Goal: Task Accomplishment & Management: Manage account settings

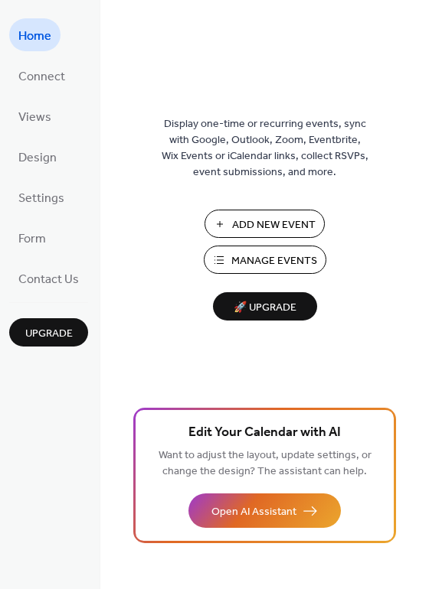
click at [256, 253] on span "Manage Events" at bounding box center [274, 261] width 86 height 16
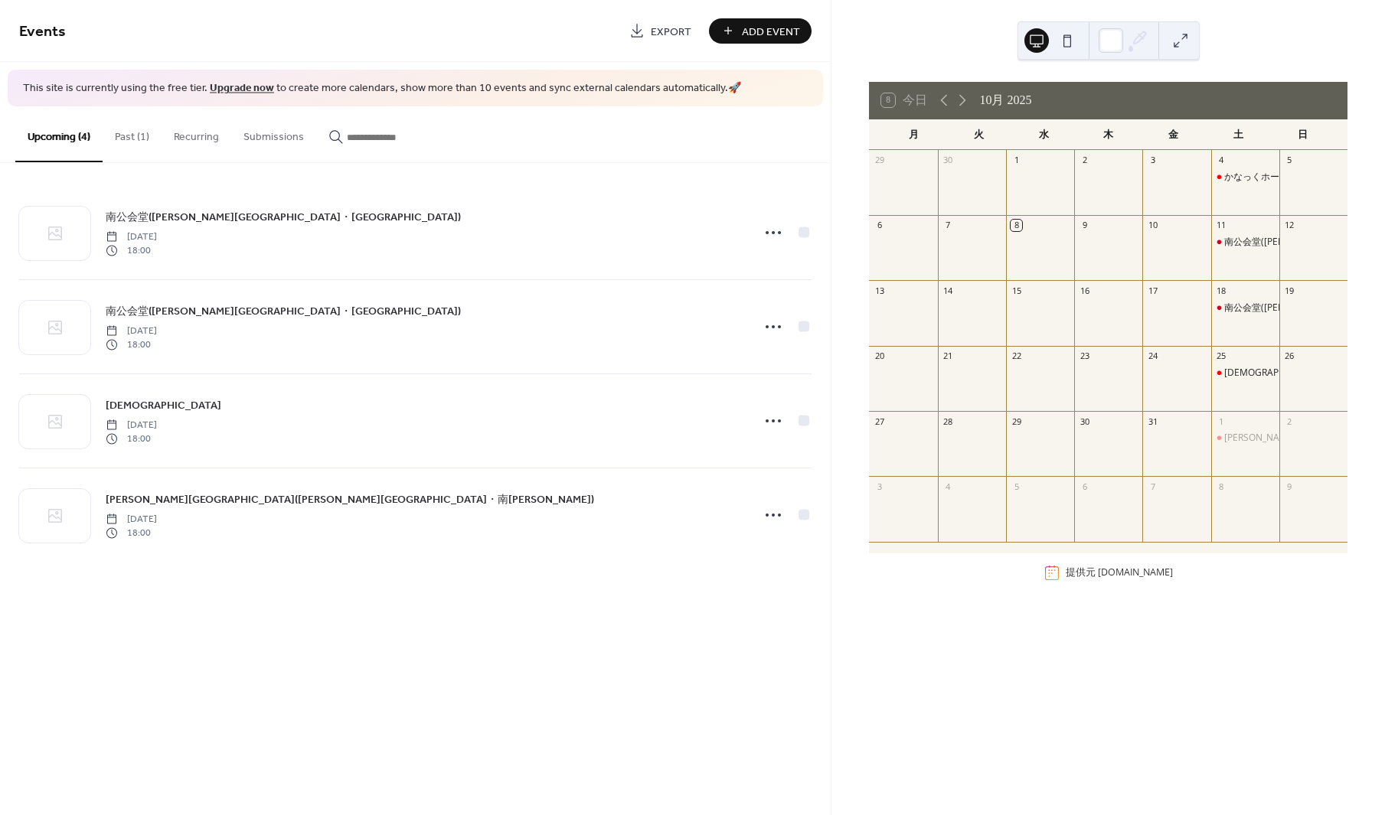
click at [134, 132] on button "Past (1)" at bounding box center [132, 133] width 59 height 54
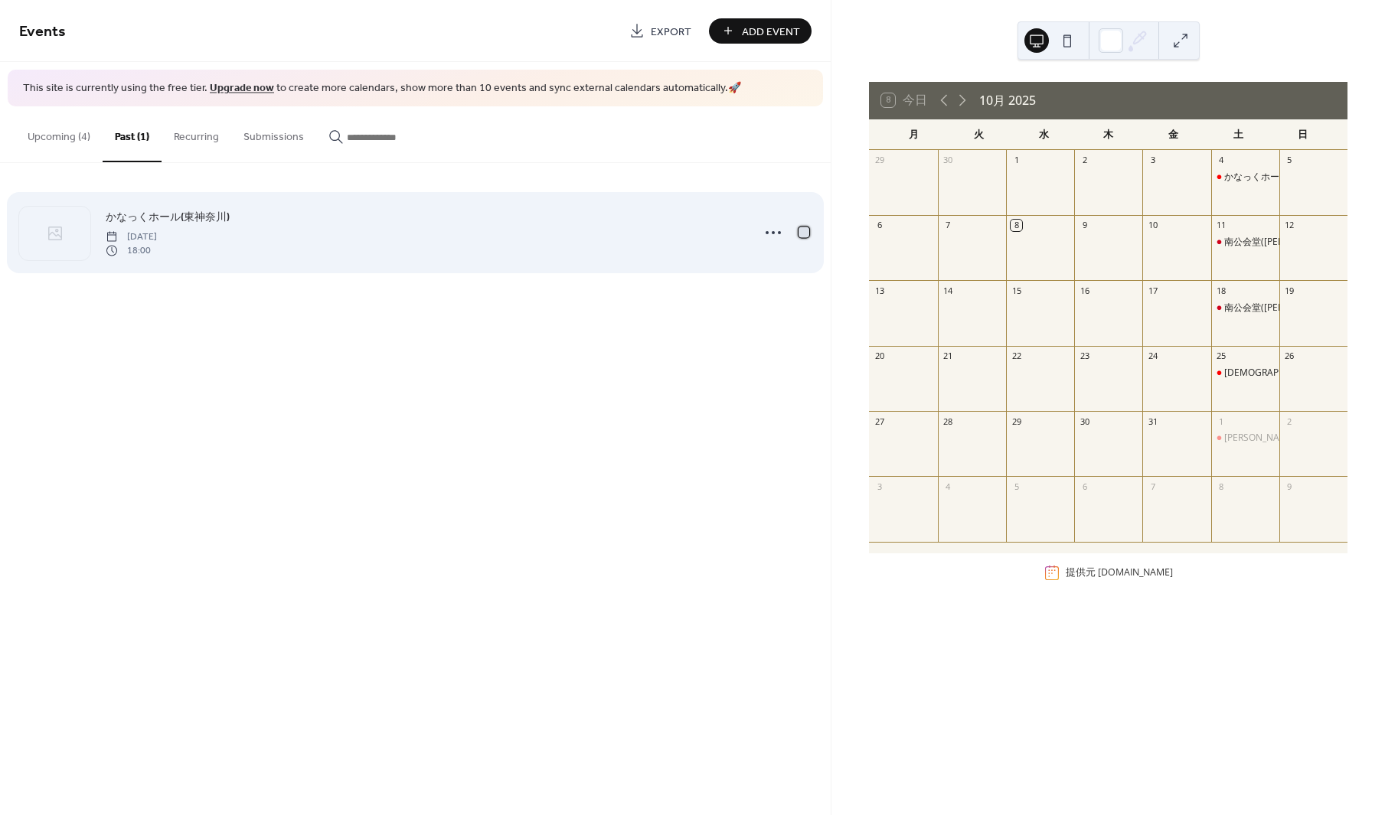
click at [799, 232] on div at bounding box center [803, 232] width 11 height 11
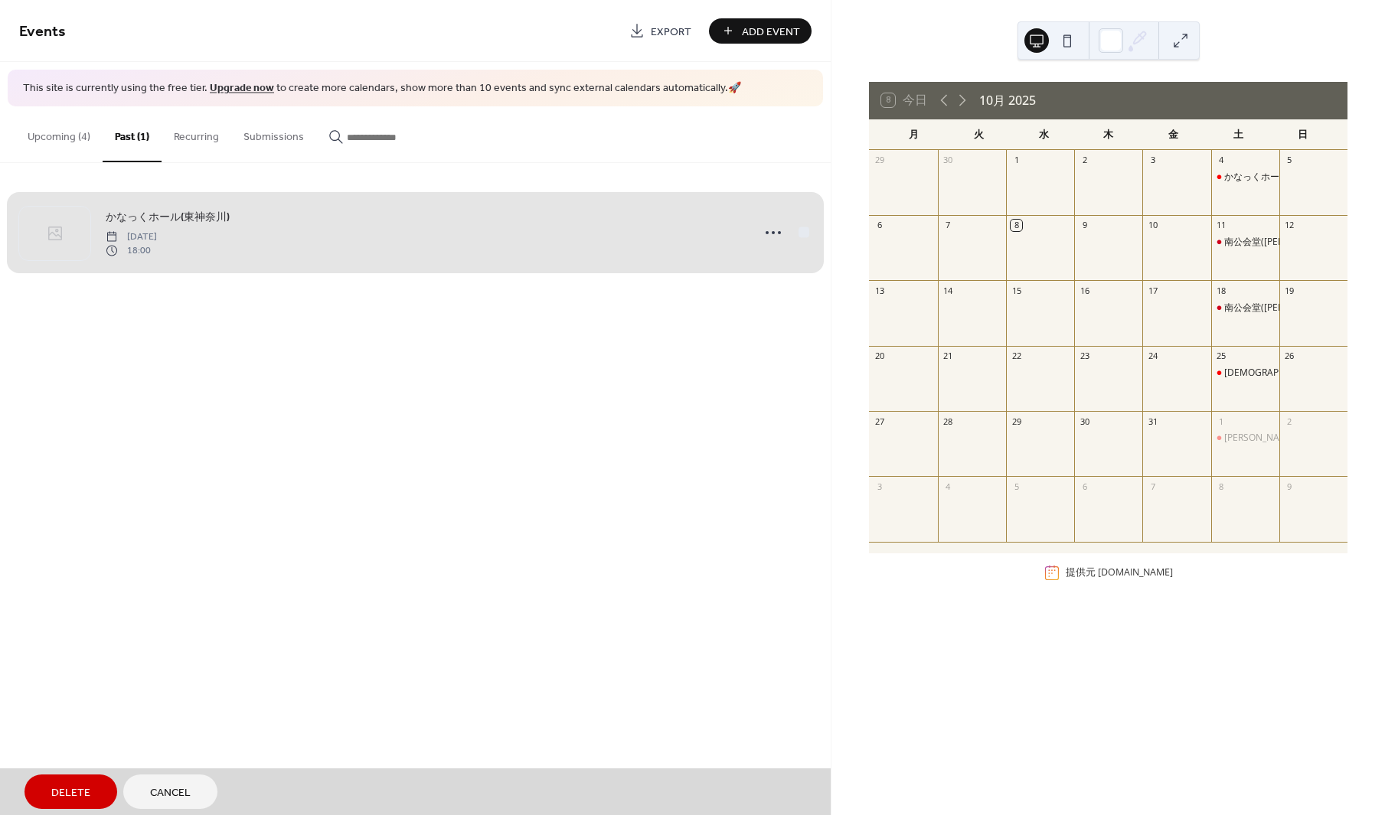
click at [799, 232] on div "かなっくホール(東神奈川) Saturday, October 4, 2025 18:00" at bounding box center [415, 232] width 792 height 93
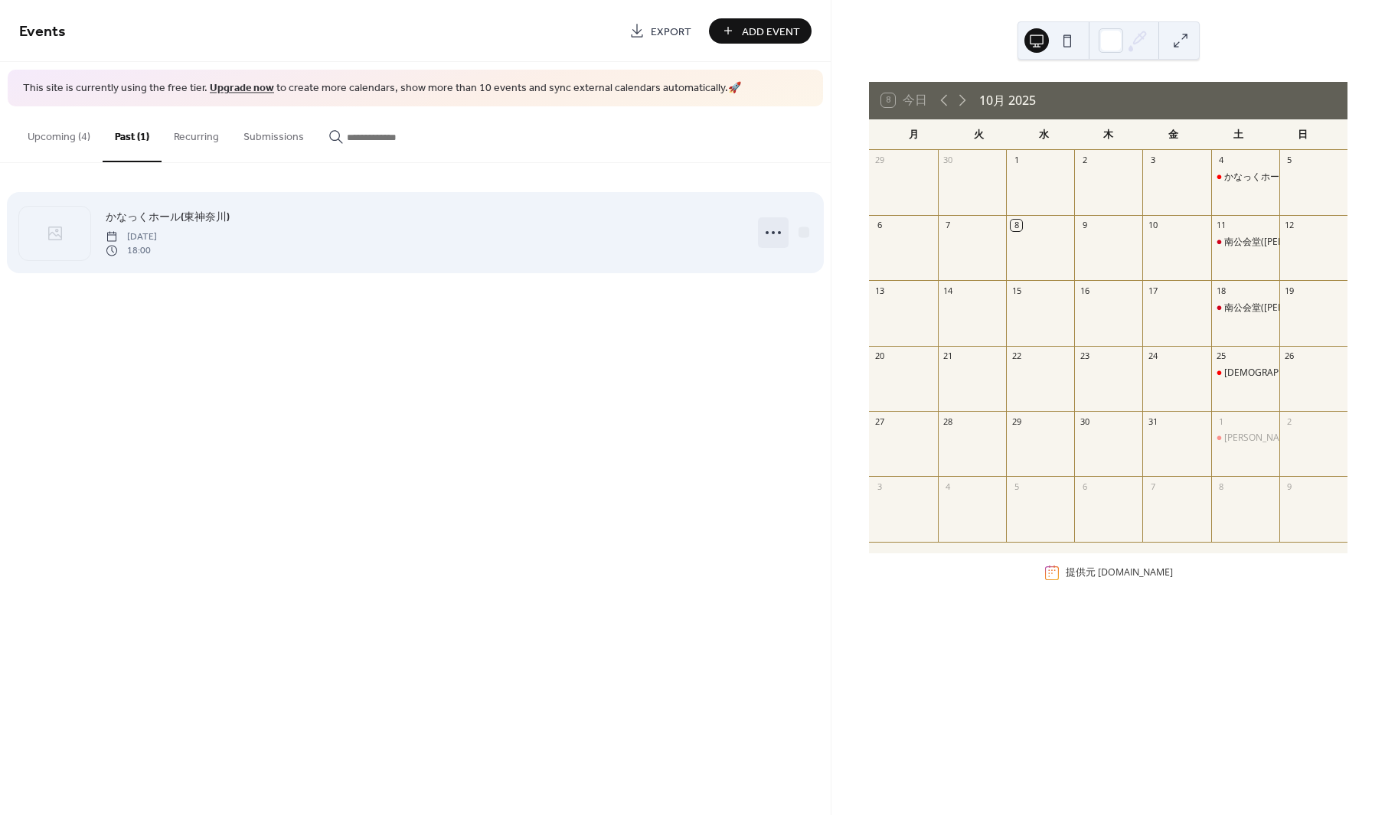
click at [775, 232] on icon at bounding box center [773, 232] width 24 height 24
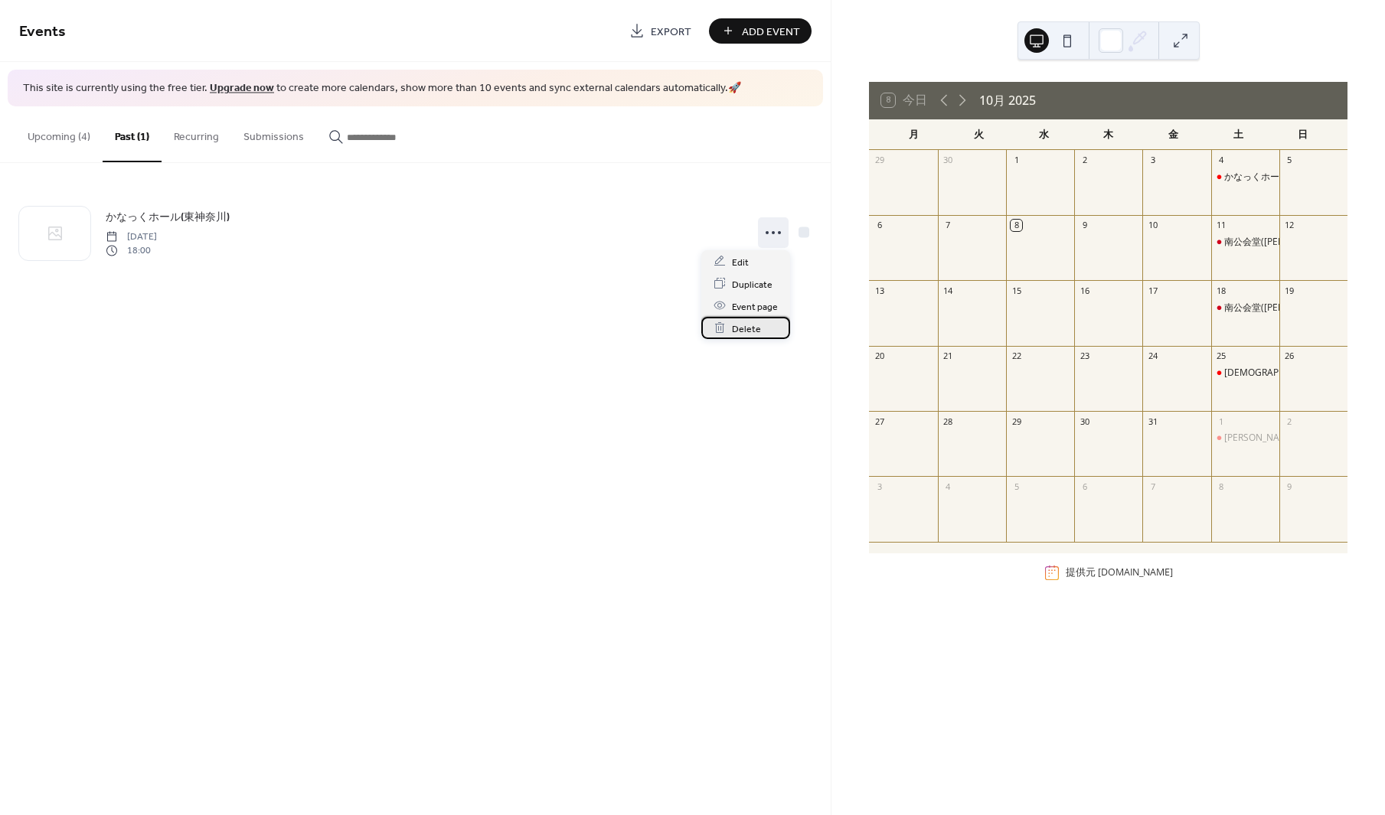
click at [751, 325] on span "Delete" at bounding box center [746, 329] width 29 height 16
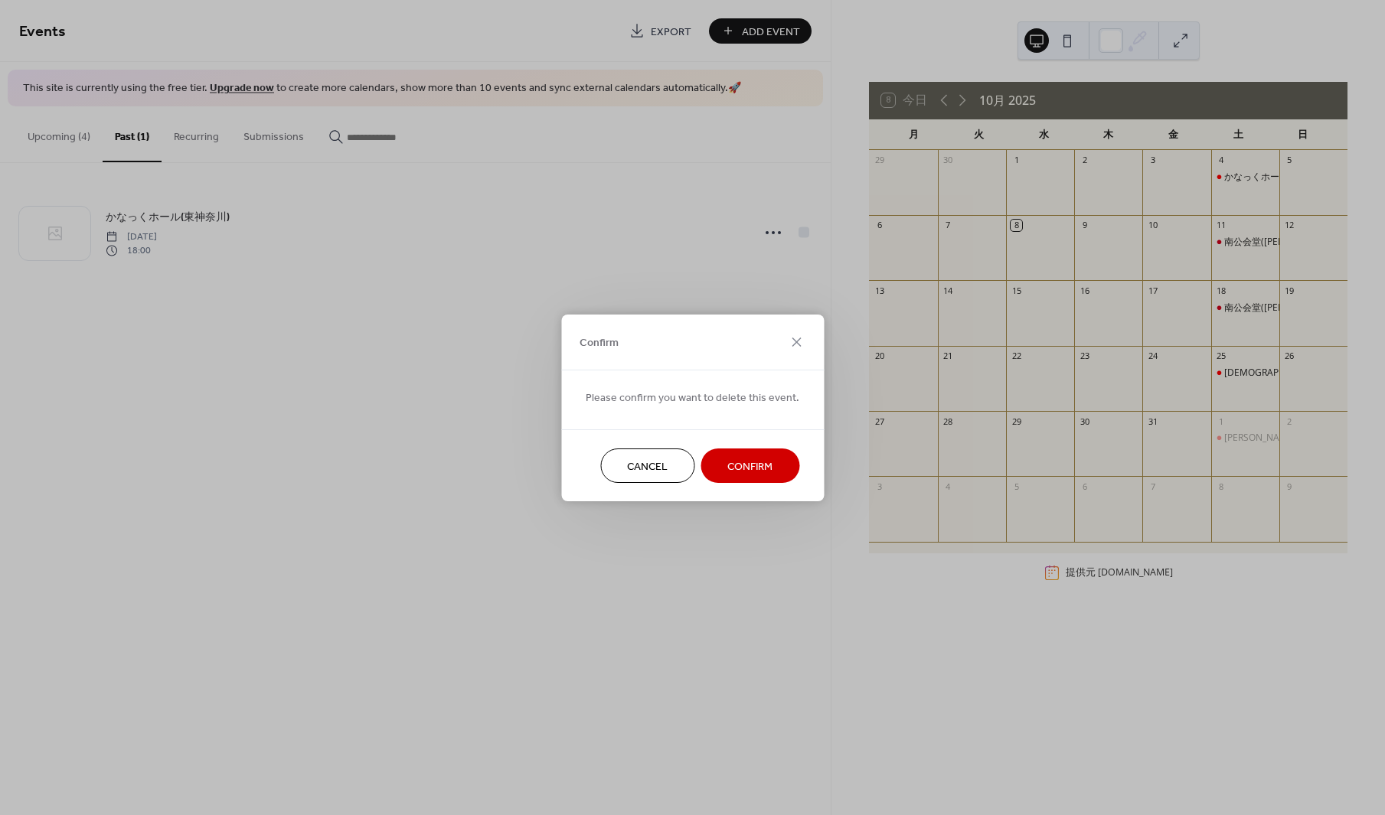
click at [727, 462] on span "Confirm" at bounding box center [749, 467] width 45 height 16
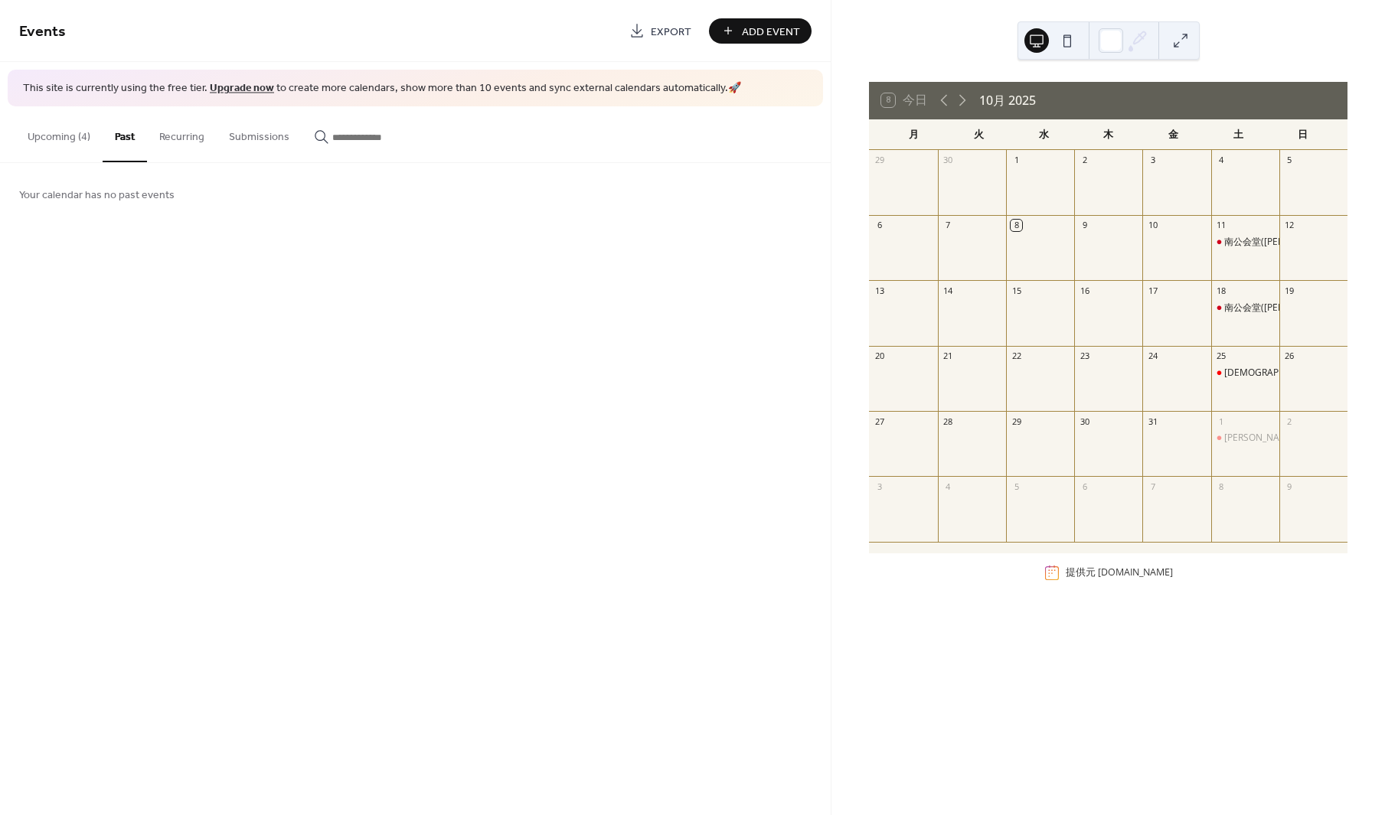
click at [69, 149] on button "Upcoming (4)" at bounding box center [58, 133] width 87 height 54
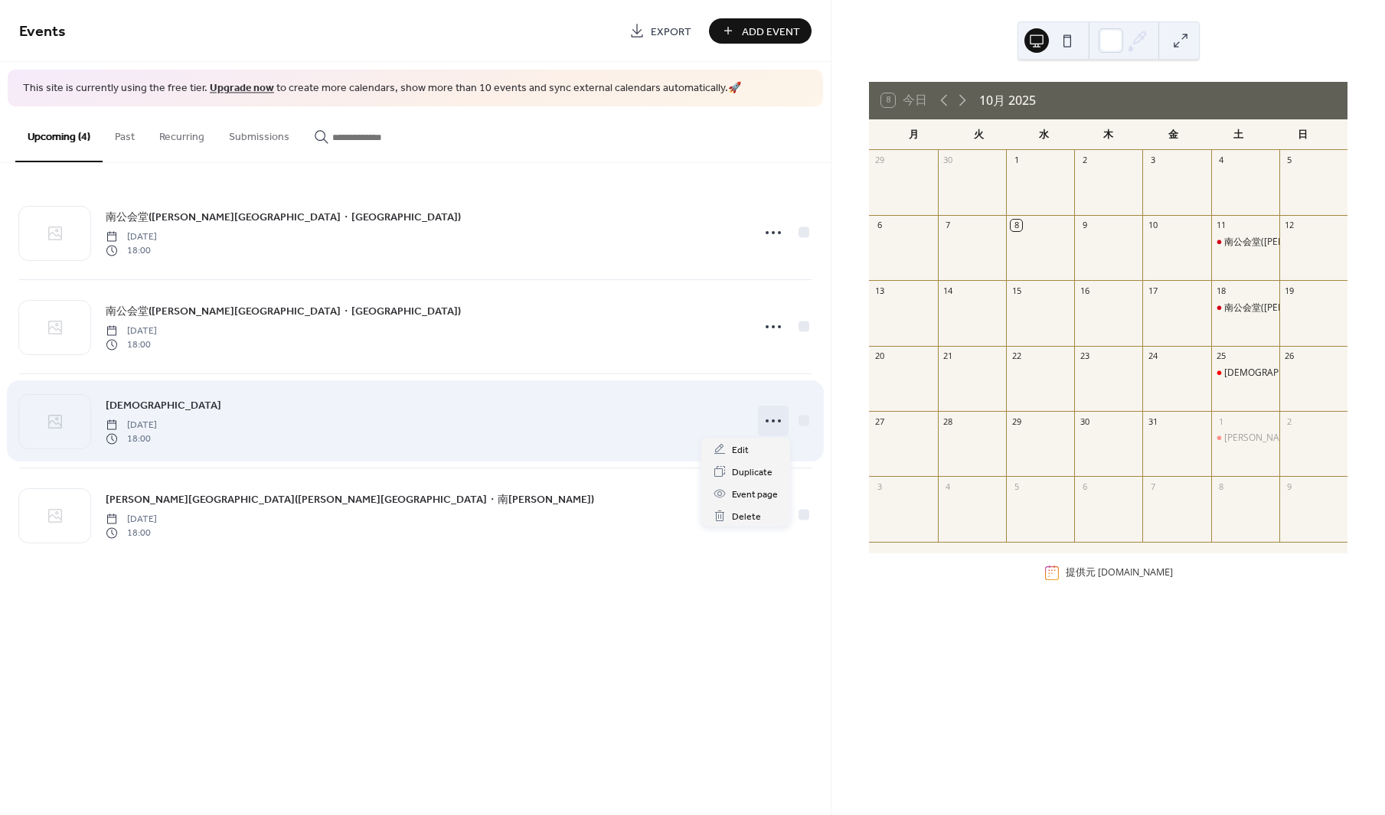
click at [773, 416] on icon at bounding box center [773, 421] width 24 height 24
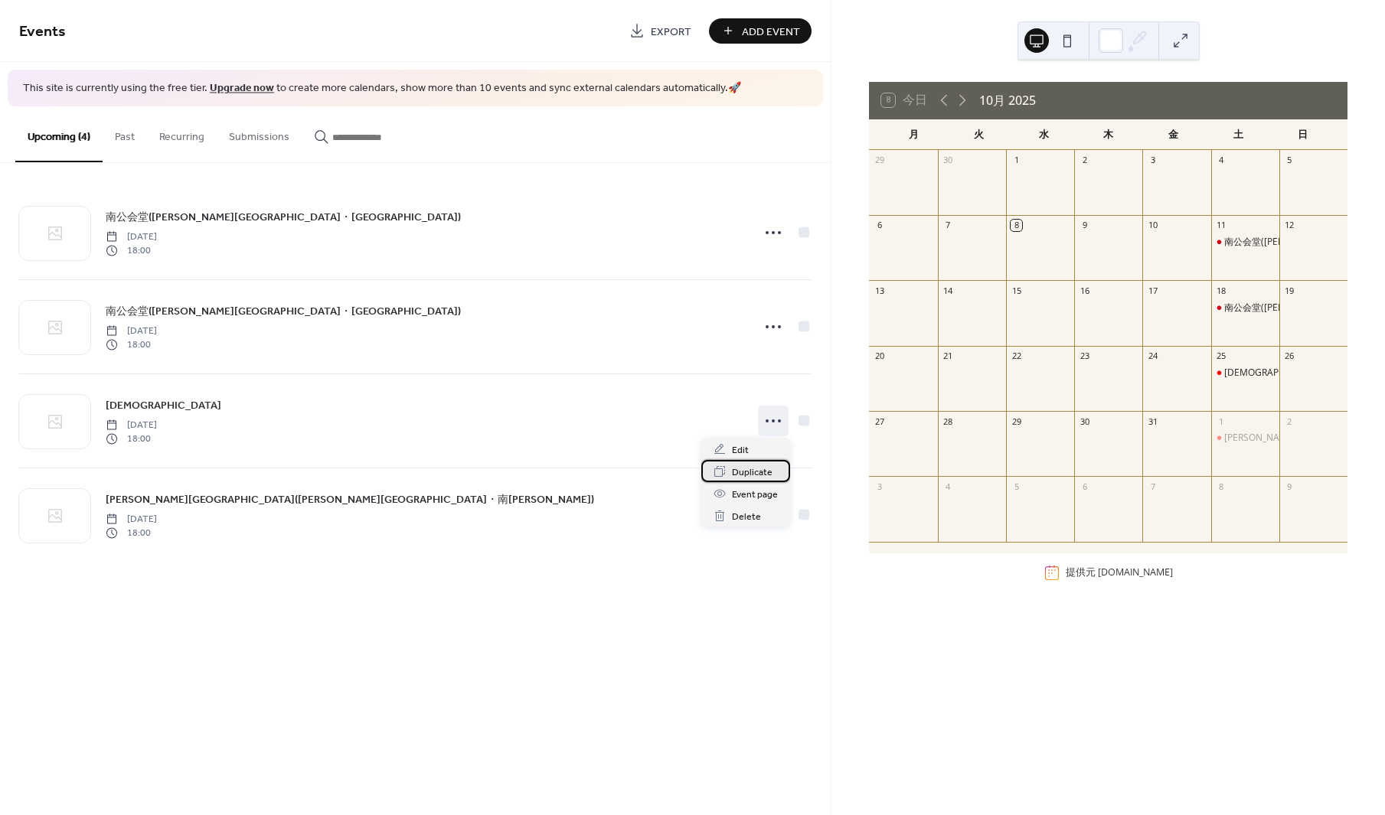
click at [750, 478] on span "Duplicate" at bounding box center [752, 473] width 41 height 16
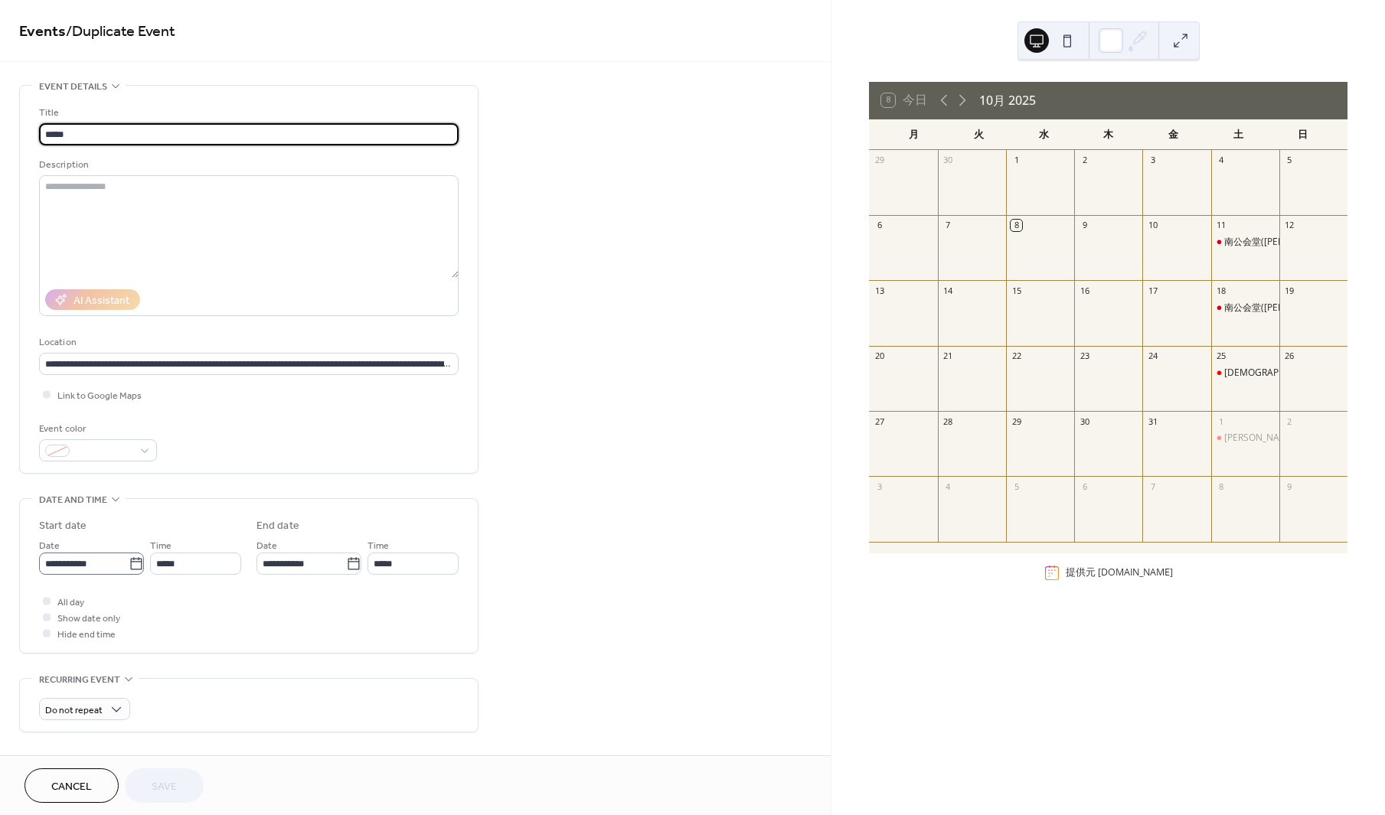
click at [134, 559] on icon at bounding box center [136, 564] width 15 height 15
click at [129, 559] on input "**********" at bounding box center [84, 564] width 90 height 22
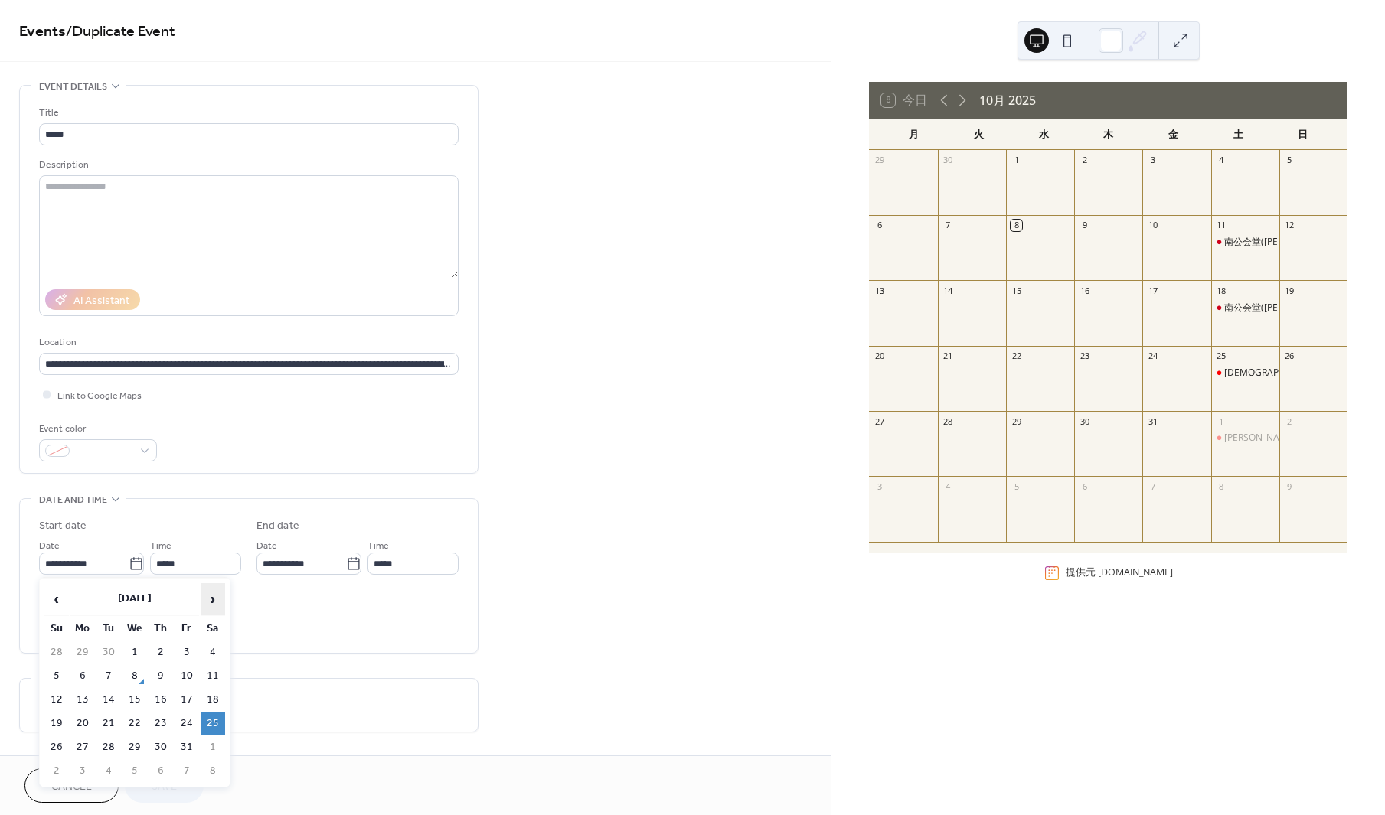
click at [208, 596] on span "›" at bounding box center [212, 599] width 23 height 31
click at [214, 669] on td "8" at bounding box center [213, 676] width 24 height 22
type input "**********"
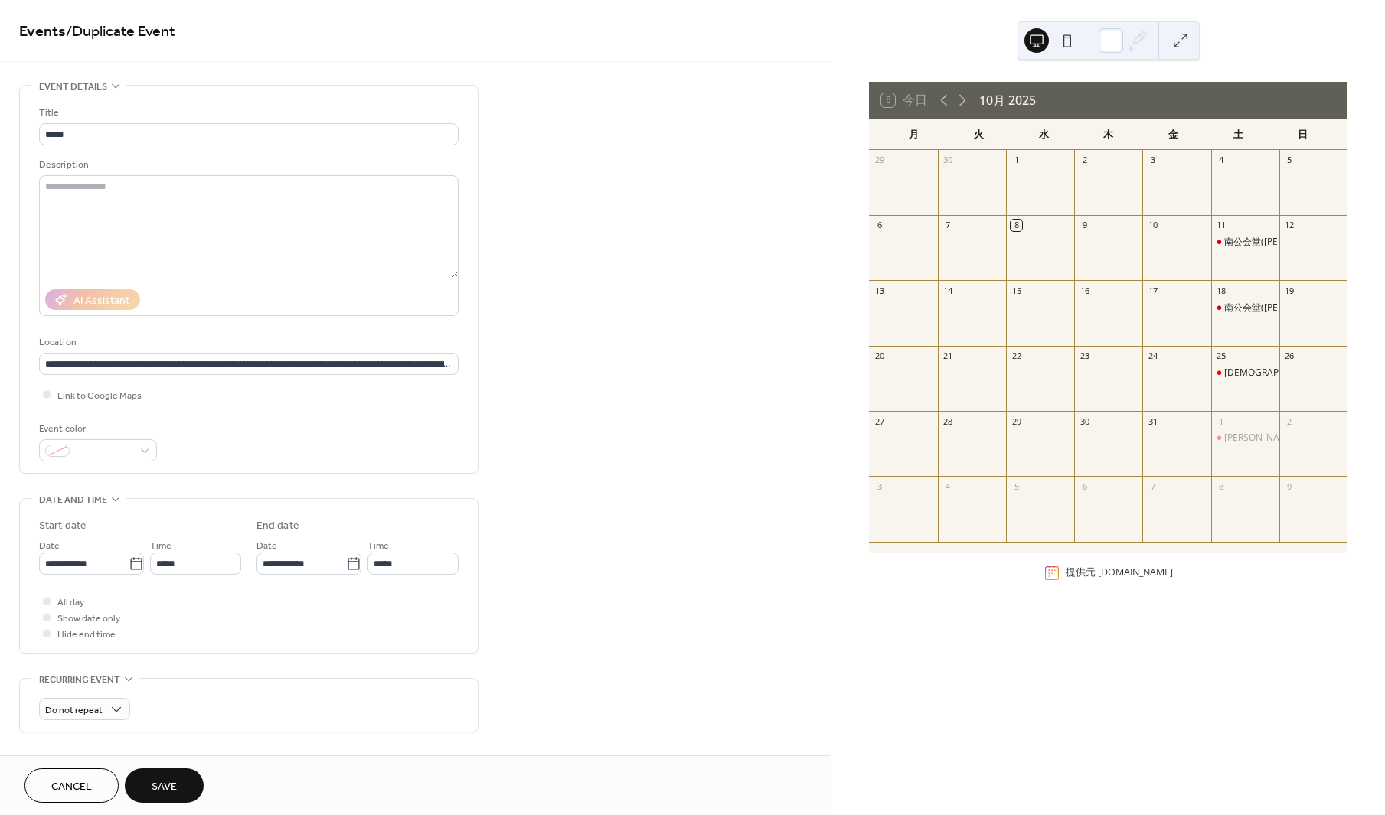
click at [171, 787] on span "Save" at bounding box center [164, 787] width 25 height 16
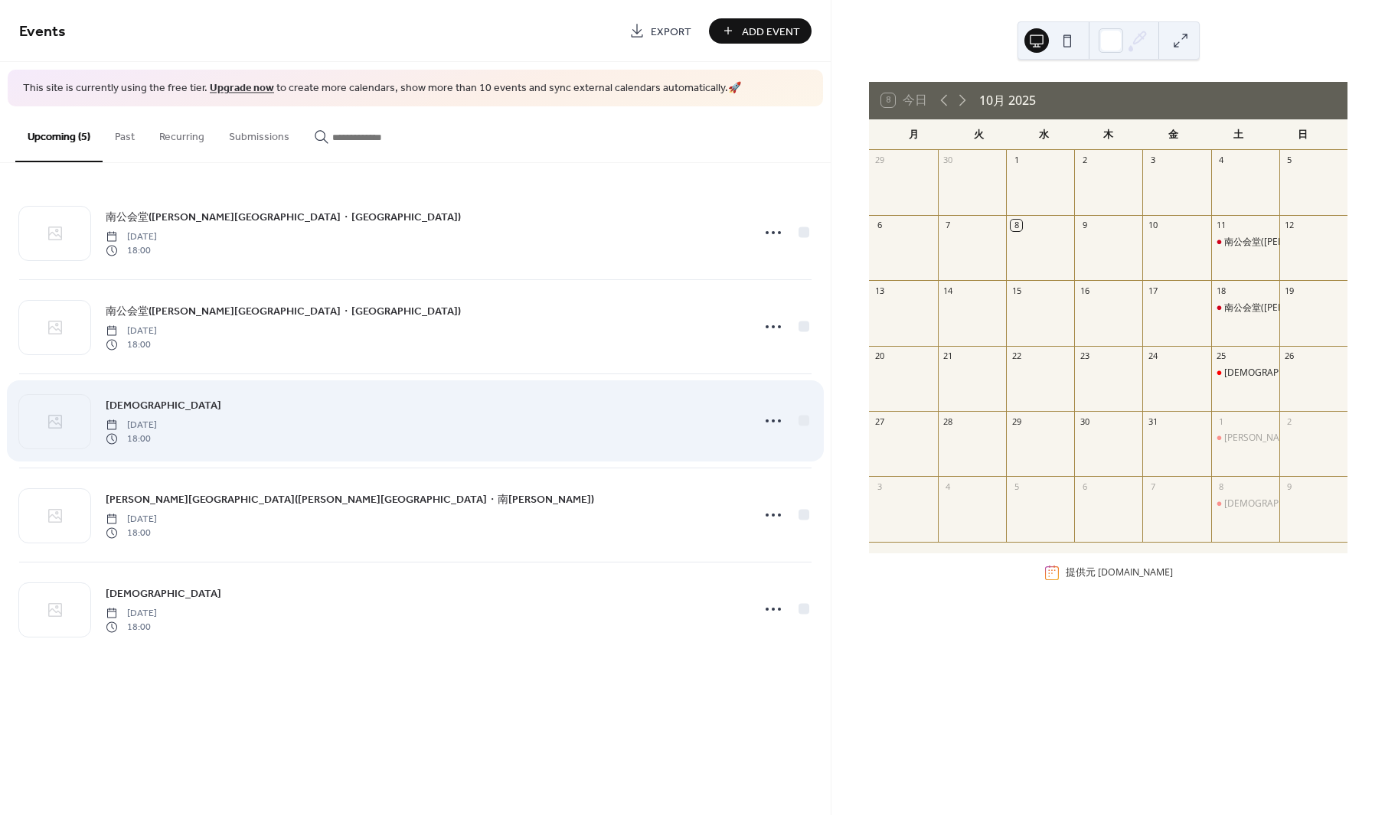
click at [158, 401] on span "港南公会堂" at bounding box center [164, 405] width 116 height 16
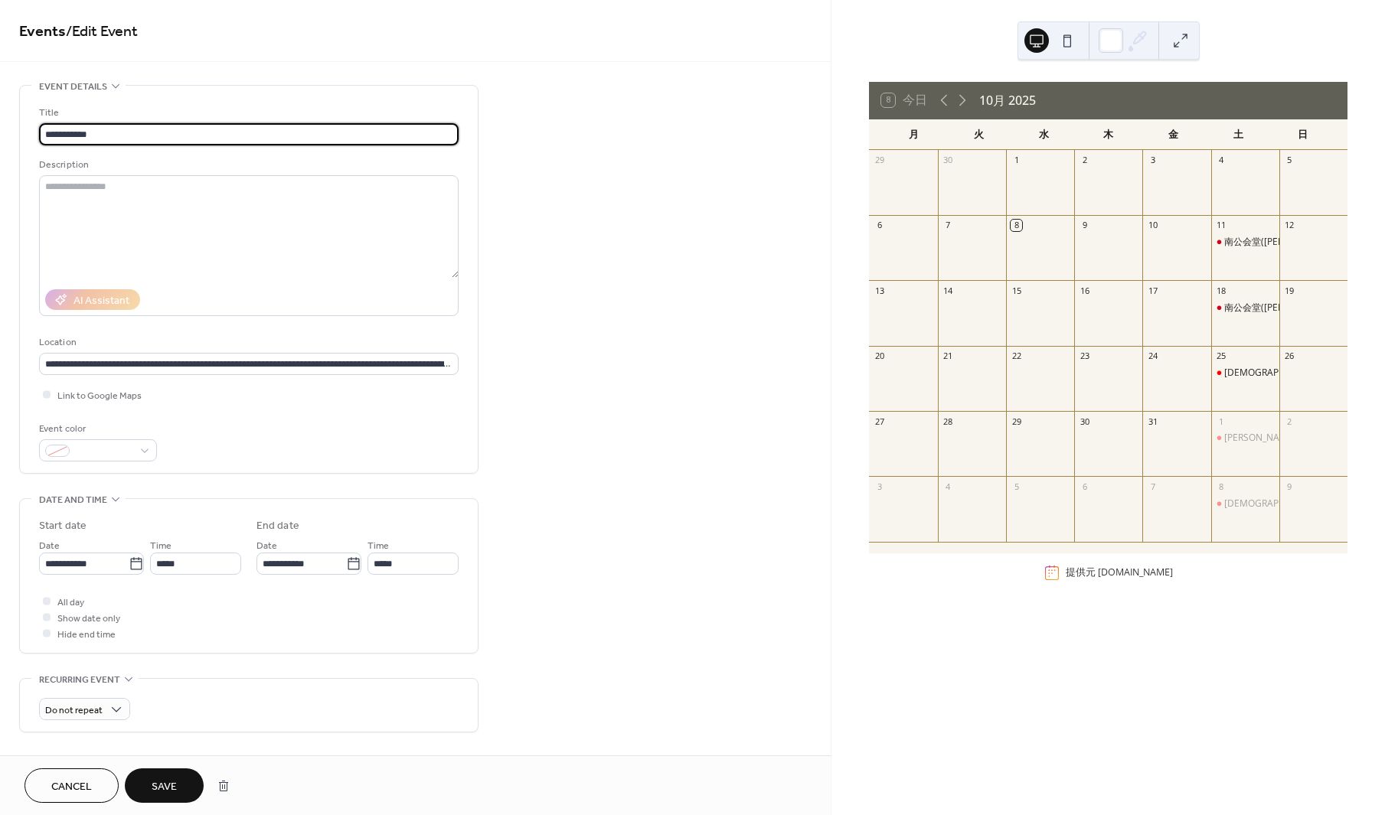
type input "**********"
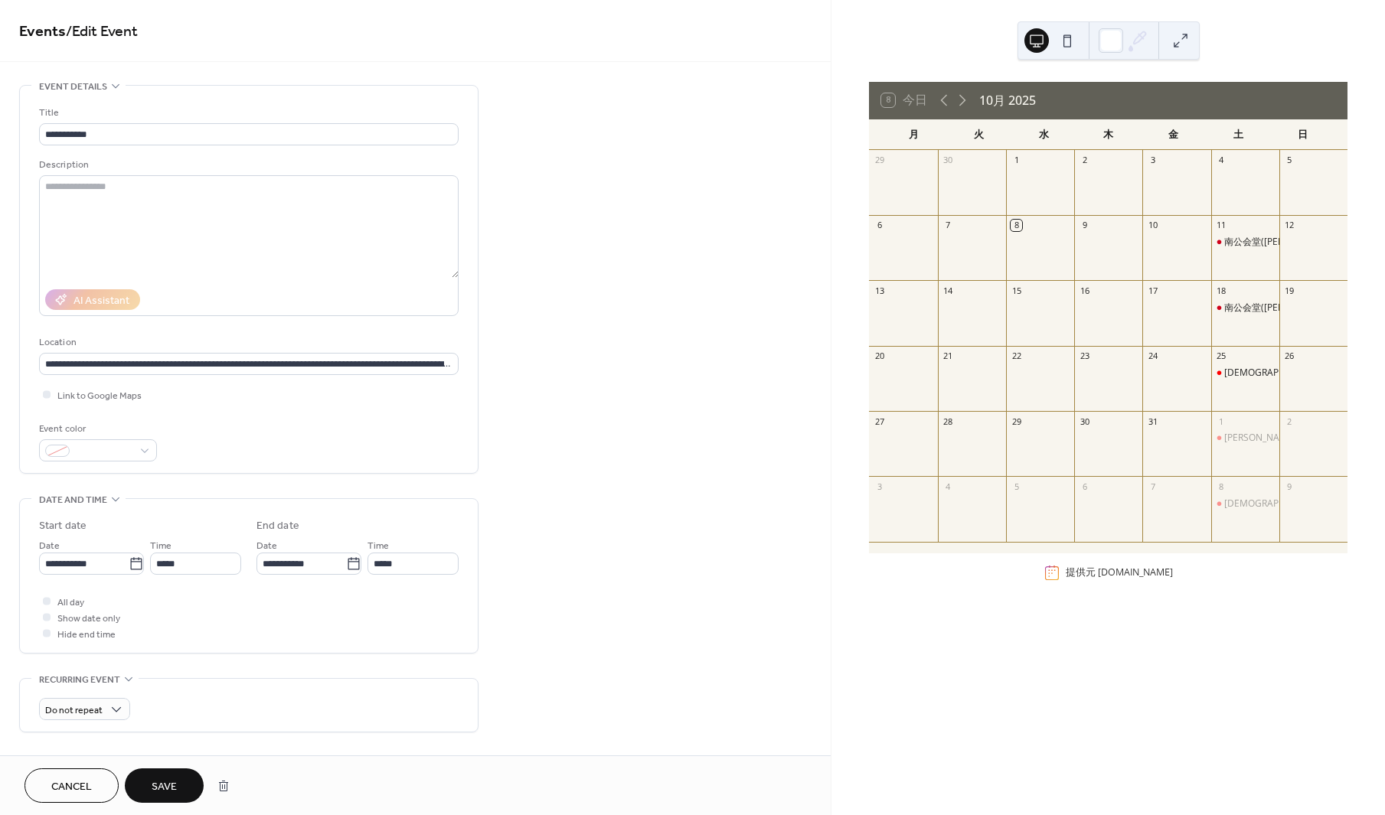
click at [178, 781] on button "Save" at bounding box center [164, 786] width 79 height 34
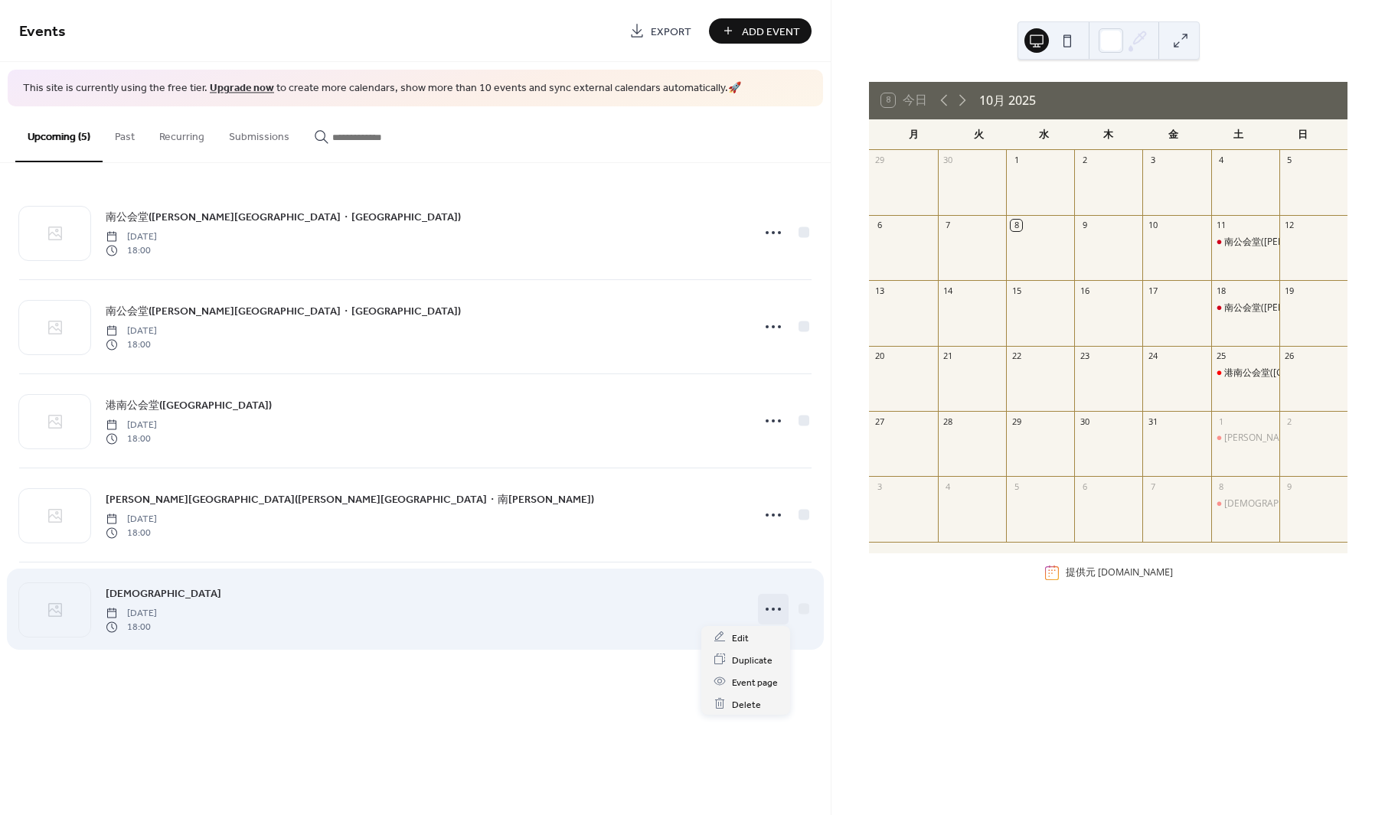
click at [773, 608] on circle at bounding box center [773, 609] width 3 height 3
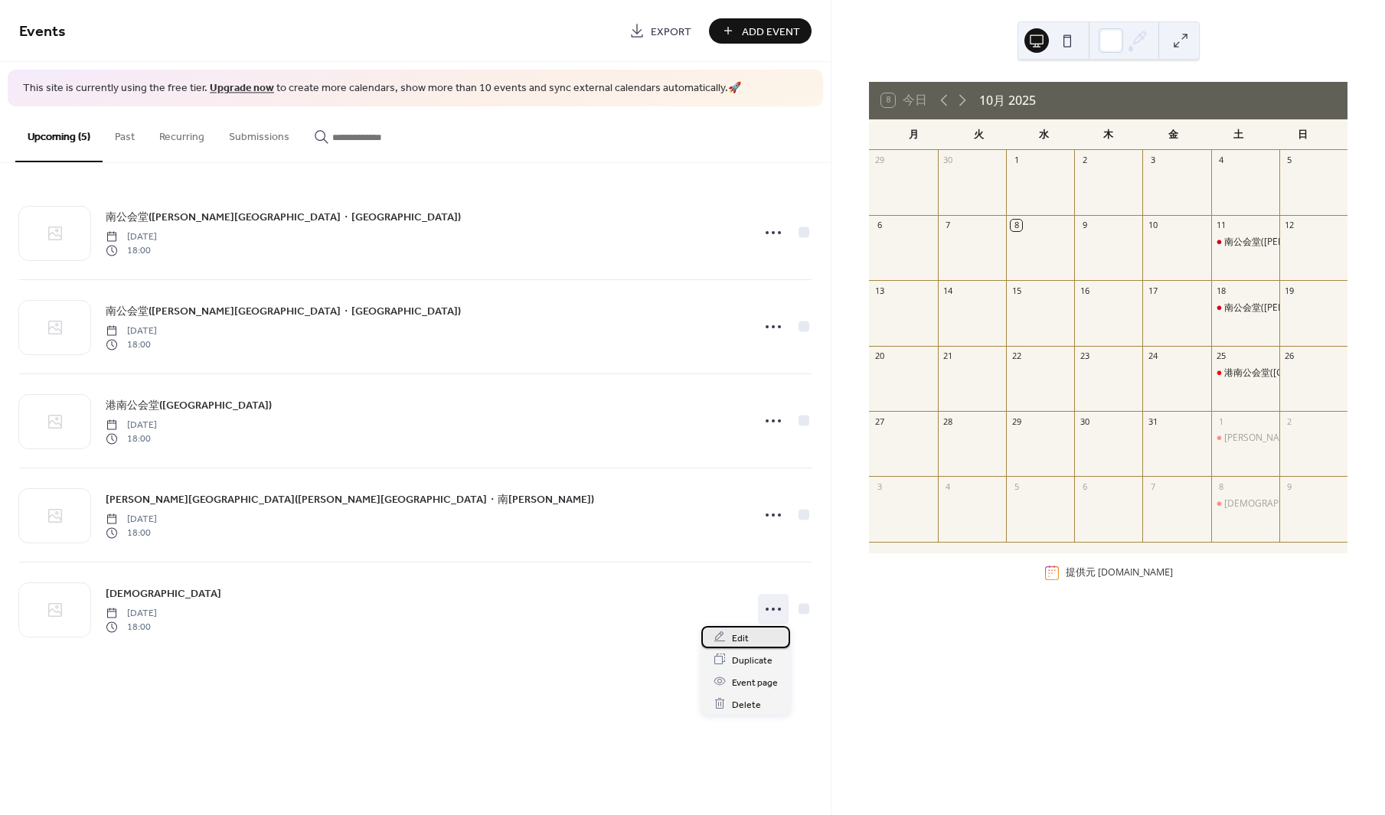
click at [740, 641] on span "Edit" at bounding box center [740, 638] width 17 height 16
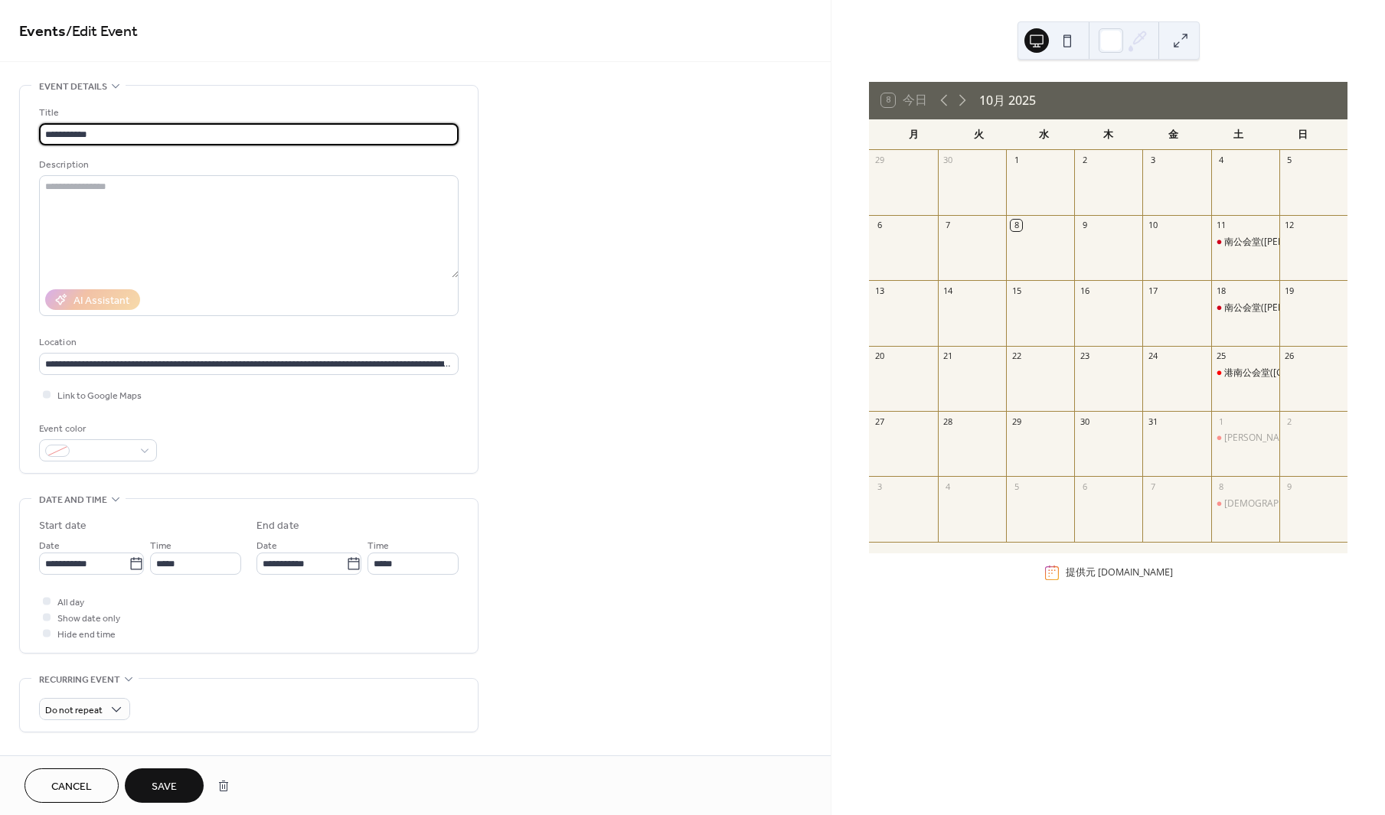
type input "**********"
click at [179, 780] on button "Save" at bounding box center [164, 786] width 79 height 34
